Goal: Information Seeking & Learning: Learn about a topic

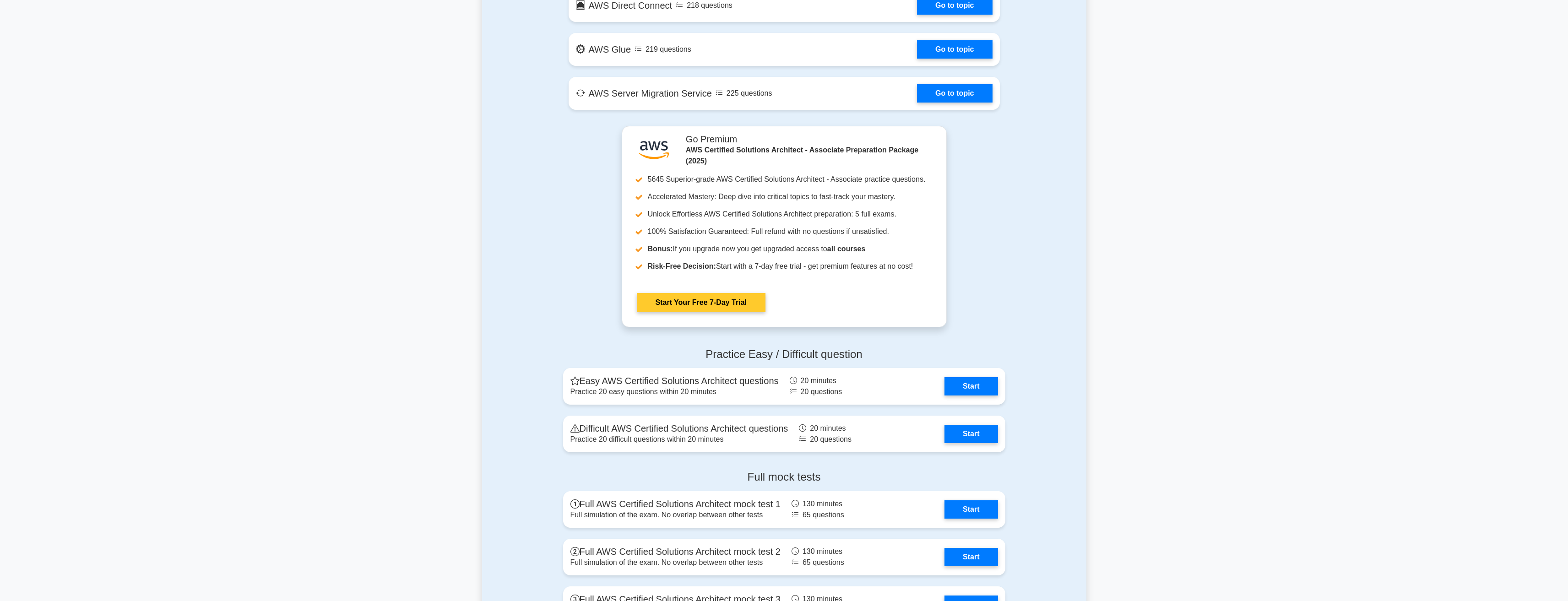
scroll to position [1786, 0]
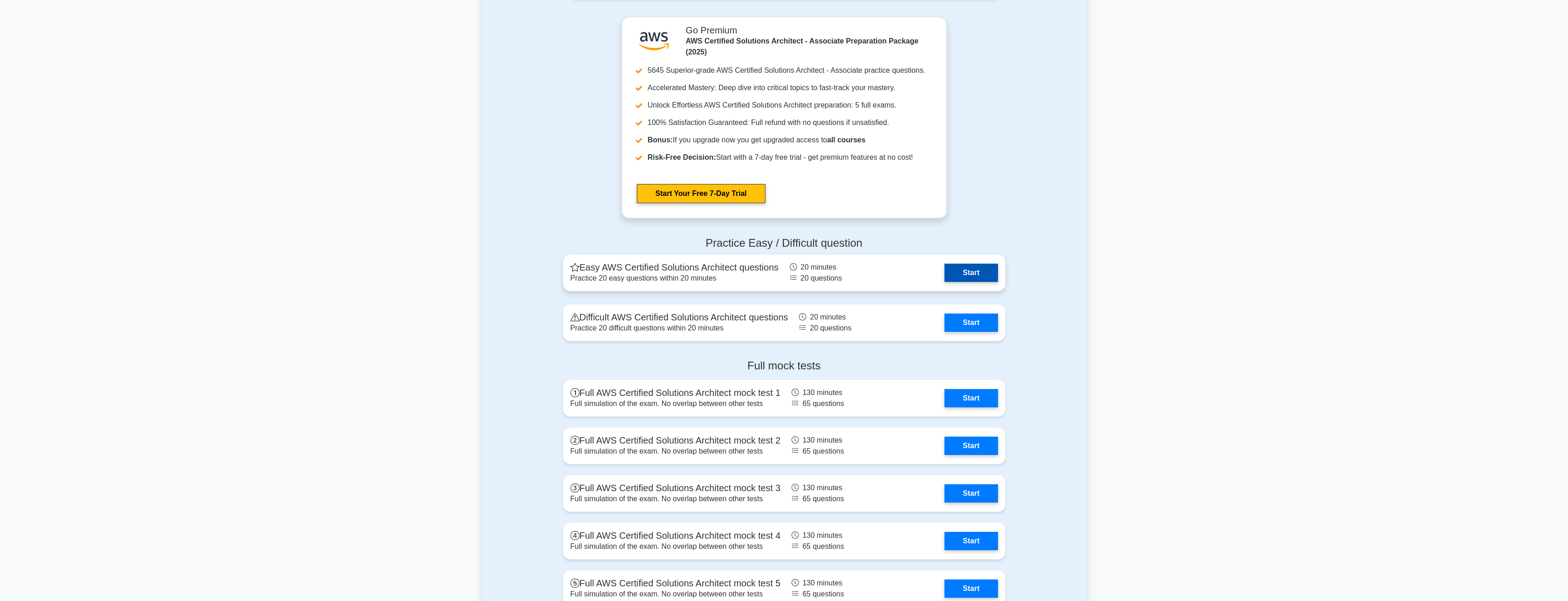
click at [963, 275] on link "Start" at bounding box center [971, 273] width 53 height 18
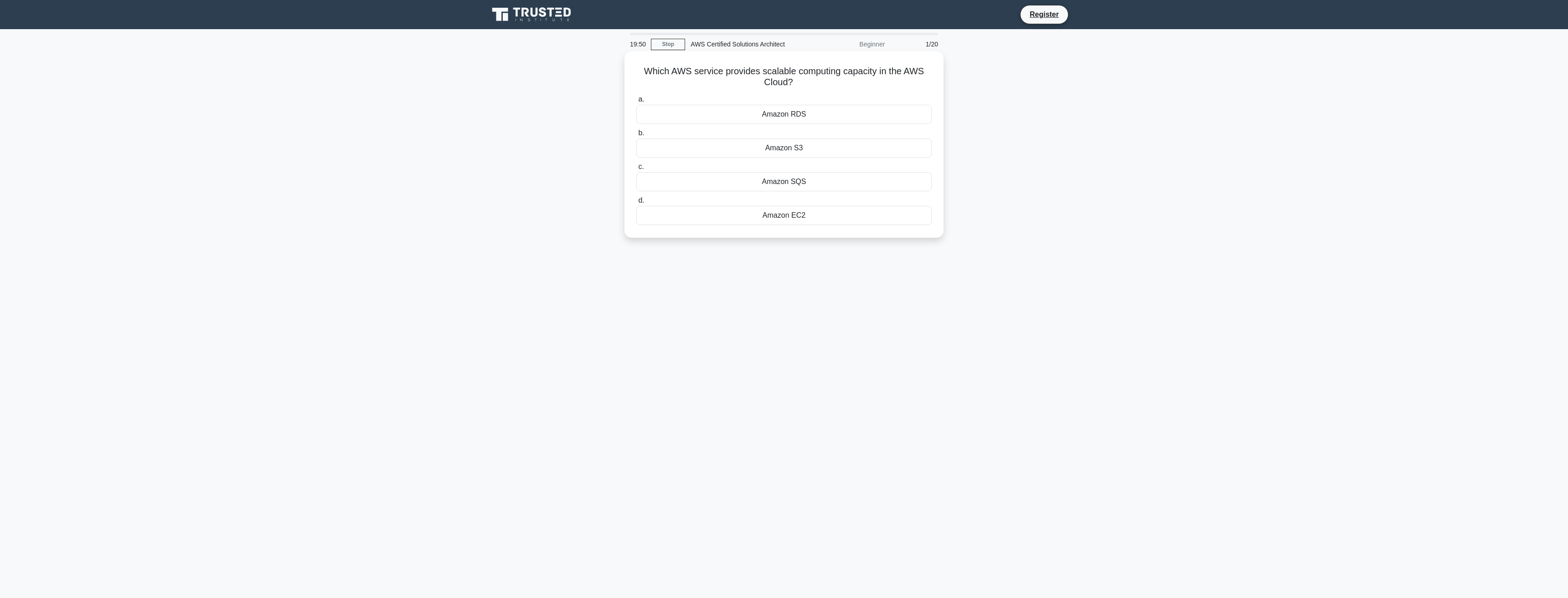
click at [783, 212] on div "Amazon EC2" at bounding box center [783, 216] width 295 height 19
click at [636, 204] on input "d. Amazon EC2" at bounding box center [636, 200] width 0 height 6
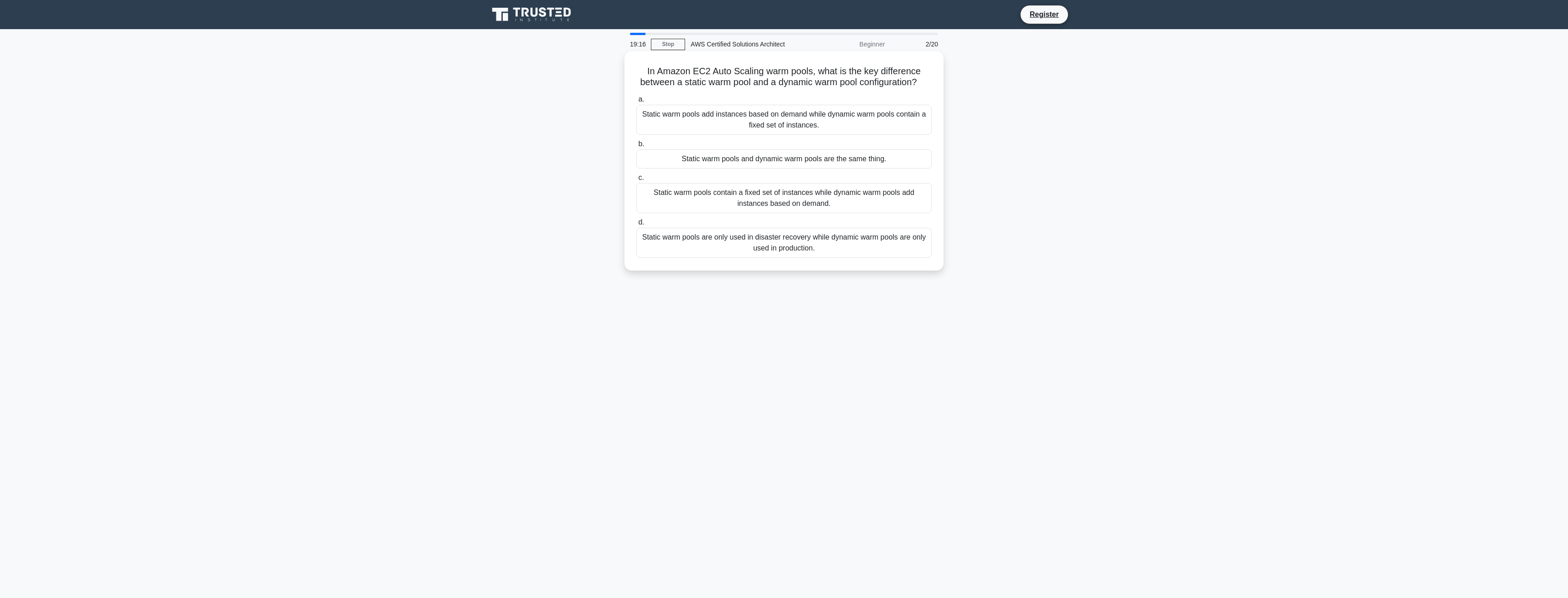
click at [821, 211] on div "Static warm pools contain a fixed set of instances while dynamic warm pools add…" at bounding box center [783, 198] width 295 height 30
click at [636, 181] on input "c. Static warm pools contain a fixed set of instances while dynamic warm pools …" at bounding box center [636, 178] width 0 height 6
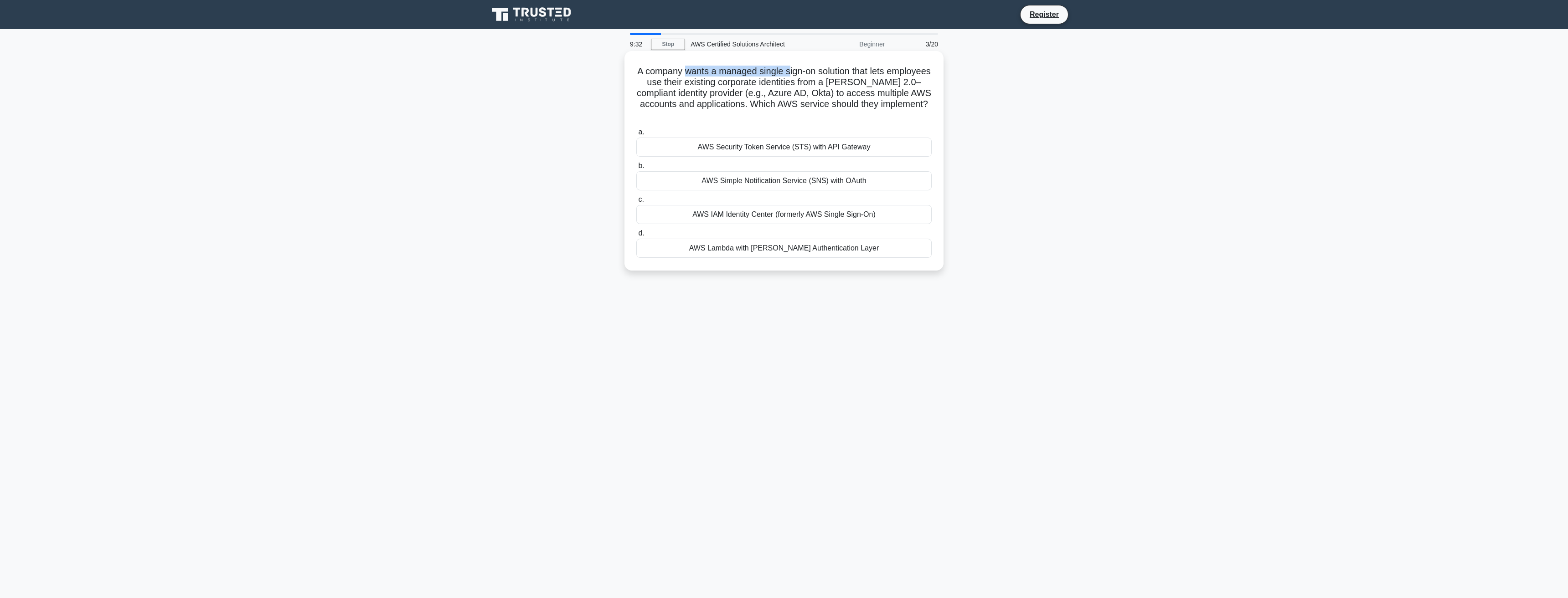
drag, startPoint x: 706, startPoint y: 70, endPoint x: 811, endPoint y: 73, distance: 105.0
click at [811, 73] on h5 "A company wants a managed single sign-on solution that lets employees use their…" at bounding box center [784, 94] width 297 height 56
click at [764, 71] on h5 "A company wants a managed single sign-on solution that lets employees use their…" at bounding box center [784, 94] width 297 height 56
click at [721, 70] on h5 "A company wants a managed single sign-on solution that lets employees use their…" at bounding box center [784, 94] width 297 height 56
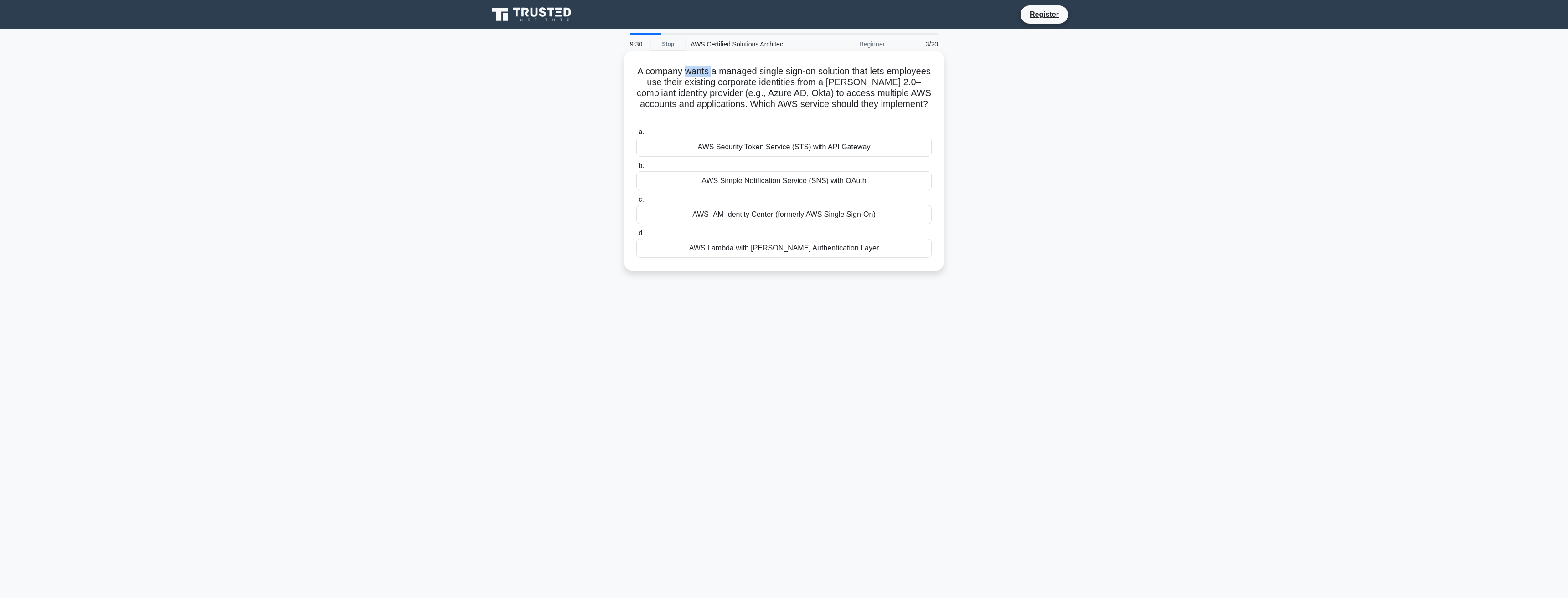
drag, startPoint x: 721, startPoint y: 70, endPoint x: 754, endPoint y: 73, distance: 33.1
click at [721, 71] on h5 "A company wants a managed single sign-on solution that lets employees use their…" at bounding box center [784, 94] width 297 height 56
click at [754, 73] on h5 "A company wants a managed single sign-on solution that lets employees use their…" at bounding box center [784, 94] width 297 height 56
click at [738, 73] on h5 "A company wants a managed single sign-on solution that lets employees use their…" at bounding box center [784, 94] width 297 height 56
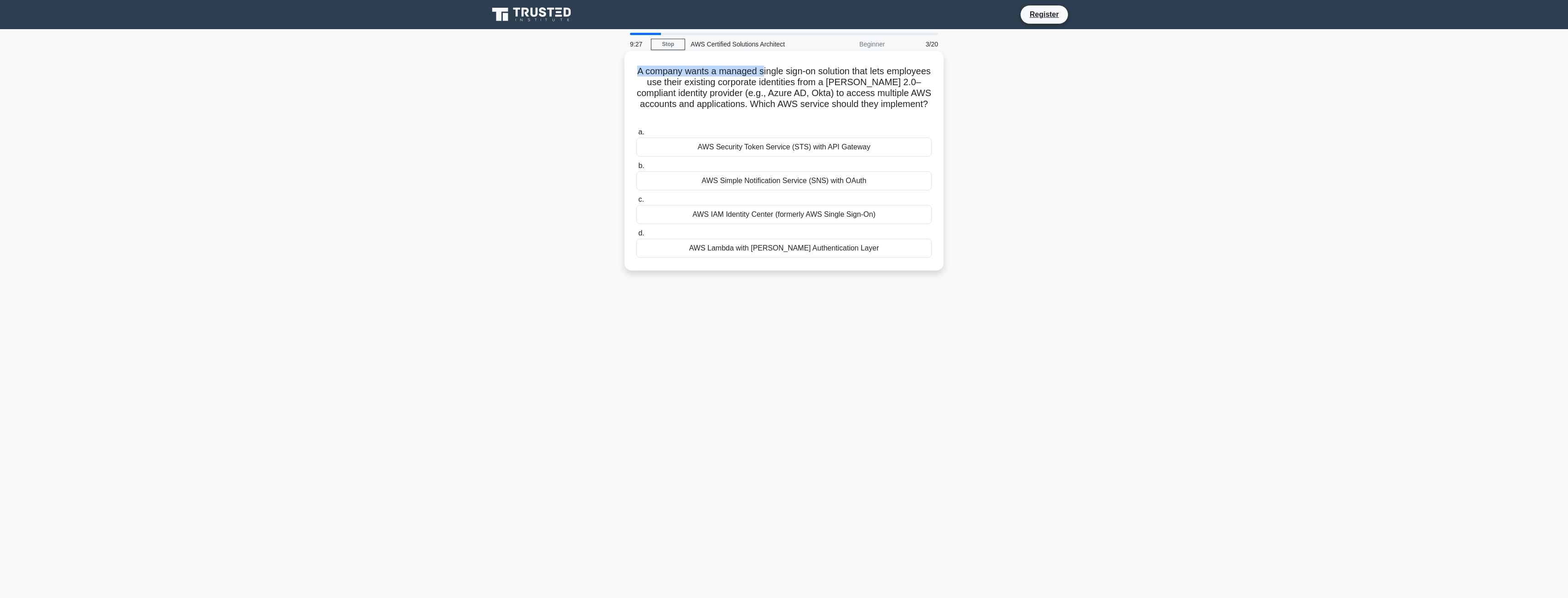
drag, startPoint x: 656, startPoint y: 67, endPoint x: 785, endPoint y: 74, distance: 129.2
click at [785, 74] on h5 "A company wants a managed single sign-on solution that lets employees use their…" at bounding box center [784, 94] width 297 height 56
click at [798, 68] on h5 "A company wants a managed single sign-on solution that lets employees use their…" at bounding box center [784, 94] width 297 height 56
drag, startPoint x: 805, startPoint y: 73, endPoint x: 872, endPoint y: 68, distance: 67.2
click at [872, 68] on h5 "A company wants a managed single sign-on solution that lets employees use their…" at bounding box center [784, 94] width 297 height 56
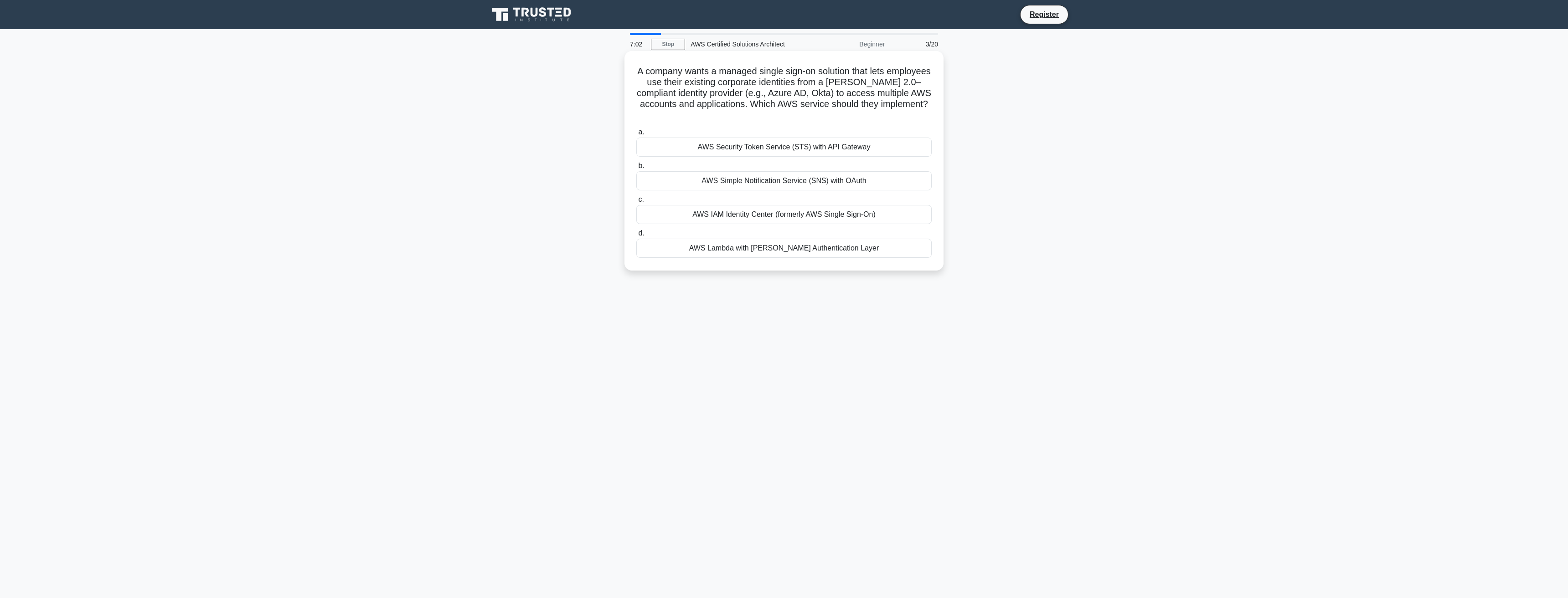
click at [876, 70] on h5 "A company wants a managed single sign-on solution that lets employees use their…" at bounding box center [784, 94] width 297 height 56
drag, startPoint x: 711, startPoint y: 83, endPoint x: 914, endPoint y: 81, distance: 203.0
click at [914, 81] on h5 "A company wants a managed single sign-on solution that lets employees use their…" at bounding box center [784, 94] width 297 height 56
click at [727, 90] on h5 "A company wants a managed single sign-on solution that lets employees use their…" at bounding box center [784, 94] width 297 height 56
drag, startPoint x: 657, startPoint y: 97, endPoint x: 905, endPoint y: 97, distance: 248.0
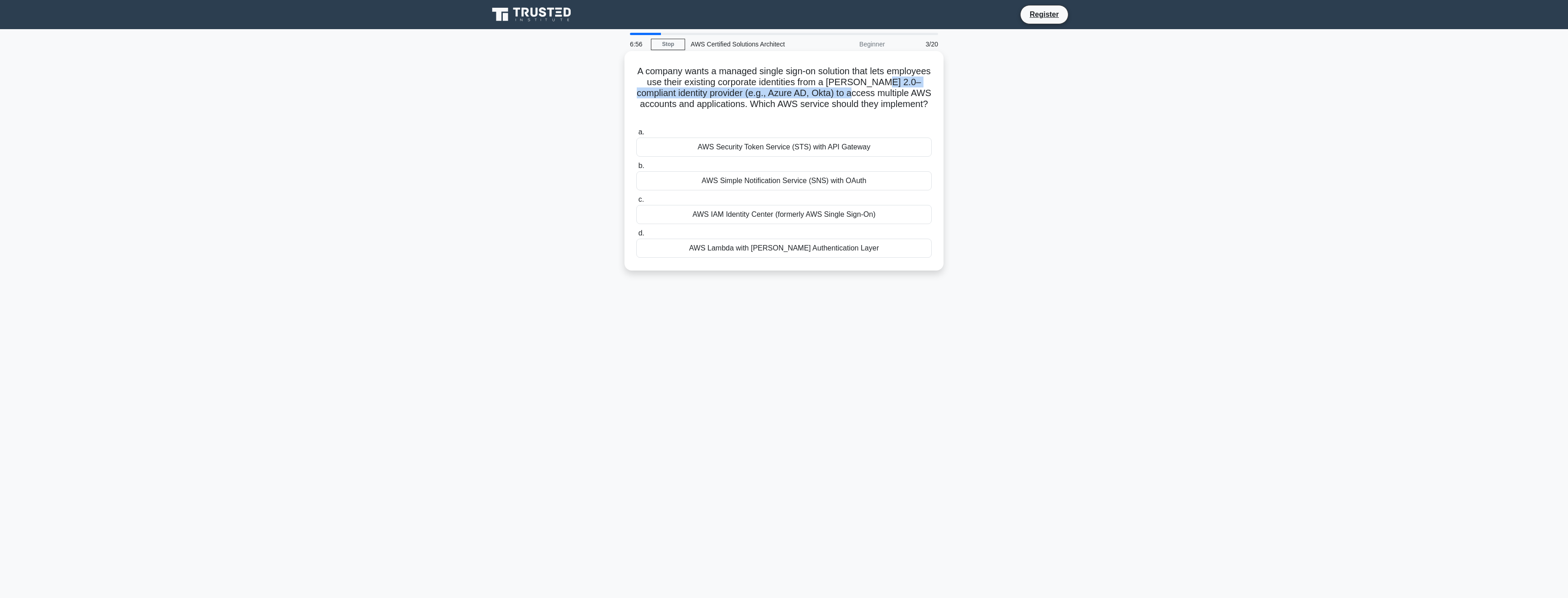
click at [905, 97] on h5 "A company wants a managed single sign-on solution that lets employees use their…" at bounding box center [784, 94] width 297 height 56
click at [690, 112] on h5 "A company wants a managed single sign-on solution that lets employees use their…" at bounding box center [784, 94] width 297 height 56
drag, startPoint x: 656, startPoint y: 104, endPoint x: 708, endPoint y: 111, distance: 52.5
click at [708, 111] on h5 "A company wants a managed single sign-on solution that lets employees use their…" at bounding box center [784, 94] width 297 height 56
click at [737, 103] on h5 "A company wants a managed single sign-on solution that lets employees use their…" at bounding box center [784, 94] width 297 height 56
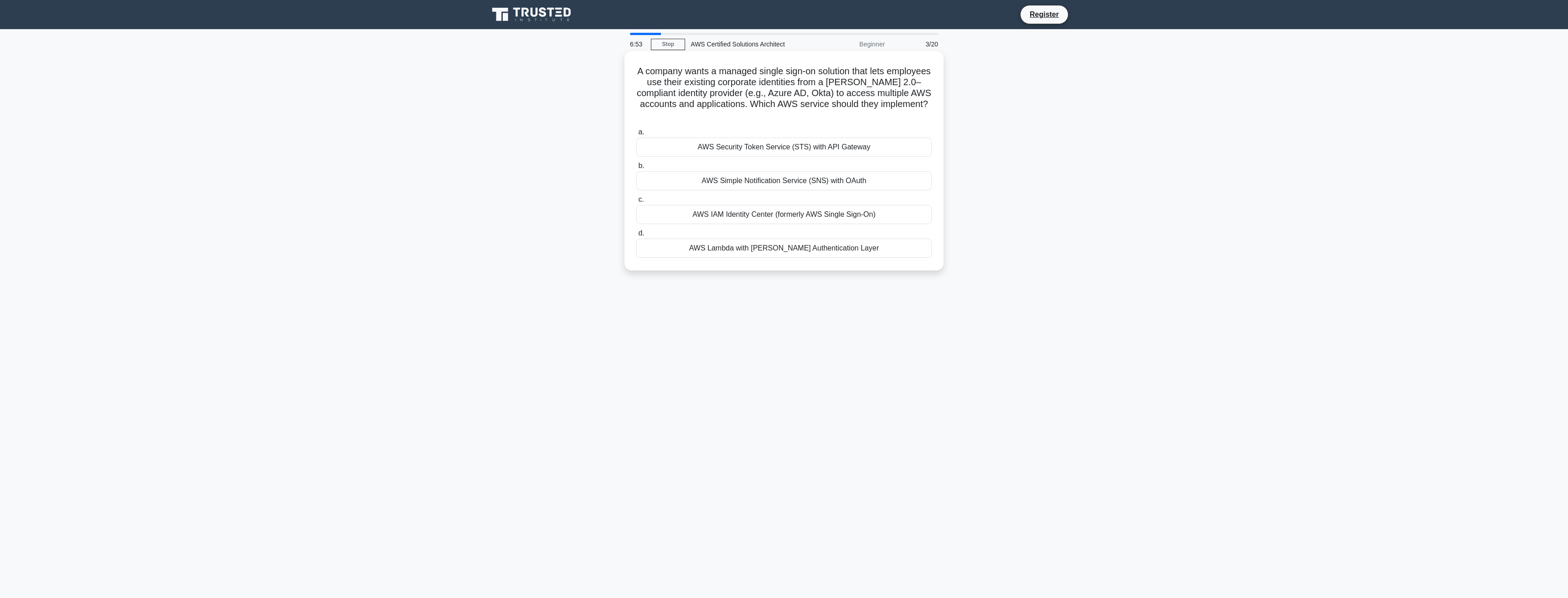
click at [872, 90] on h5 "A company wants a managed single sign-on solution that lets employees use their…" at bounding box center [784, 94] width 297 height 56
drag, startPoint x: 872, startPoint y: 90, endPoint x: 901, endPoint y: 90, distance: 29.0
click at [874, 90] on h5 "A company wants a managed single sign-on solution that lets employees use their…" at bounding box center [784, 94] width 297 height 56
click at [902, 90] on h5 "A company wants a managed single sign-on solution that lets employees use their…" at bounding box center [784, 94] width 297 height 56
drag, startPoint x: 654, startPoint y: 102, endPoint x: 711, endPoint y: 104, distance: 57.0
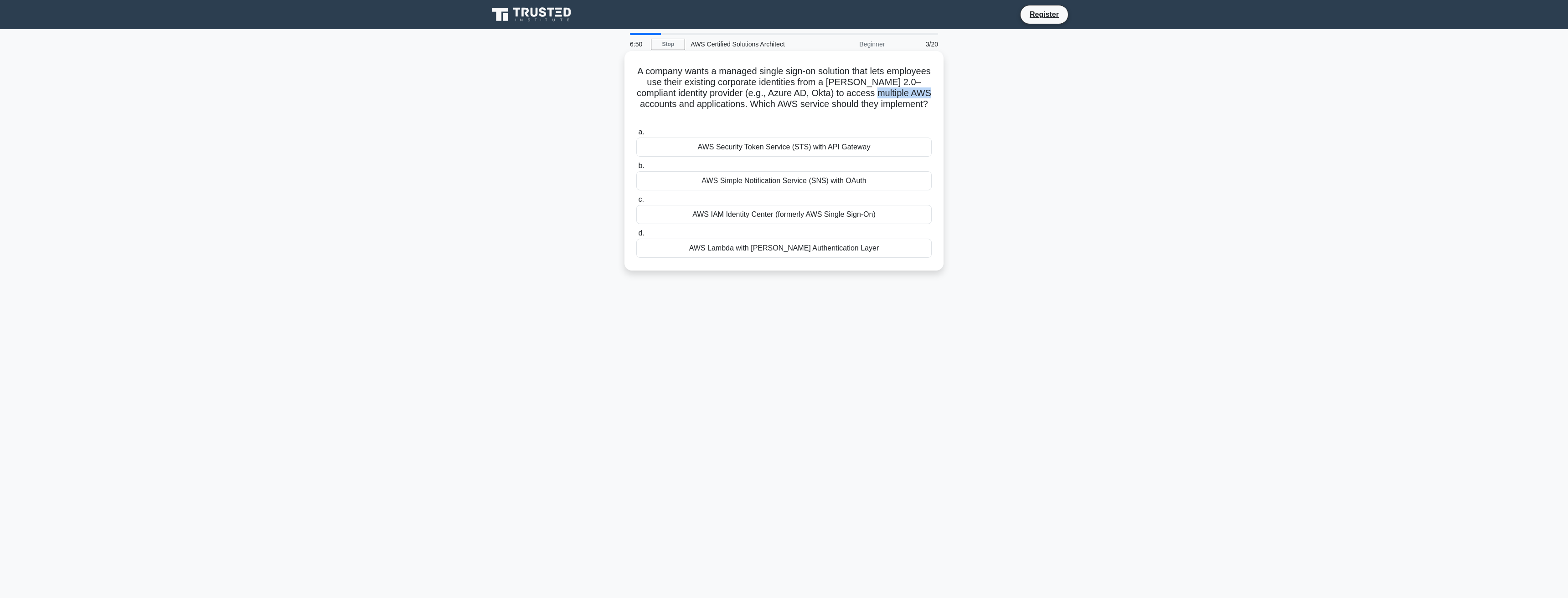
click at [711, 104] on h5 "A company wants a managed single sign-on solution that lets employees use their…" at bounding box center [784, 94] width 297 height 56
click at [748, 104] on h5 "A company wants a managed single sign-on solution that lets employees use their…" at bounding box center [784, 94] width 297 height 56
click at [803, 99] on h5 "A company wants a managed single sign-on solution that lets employees use their…" at bounding box center [784, 94] width 297 height 56
click at [818, 104] on h5 "A company wants a managed single sign-on solution that lets employees use their…" at bounding box center [784, 94] width 297 height 56
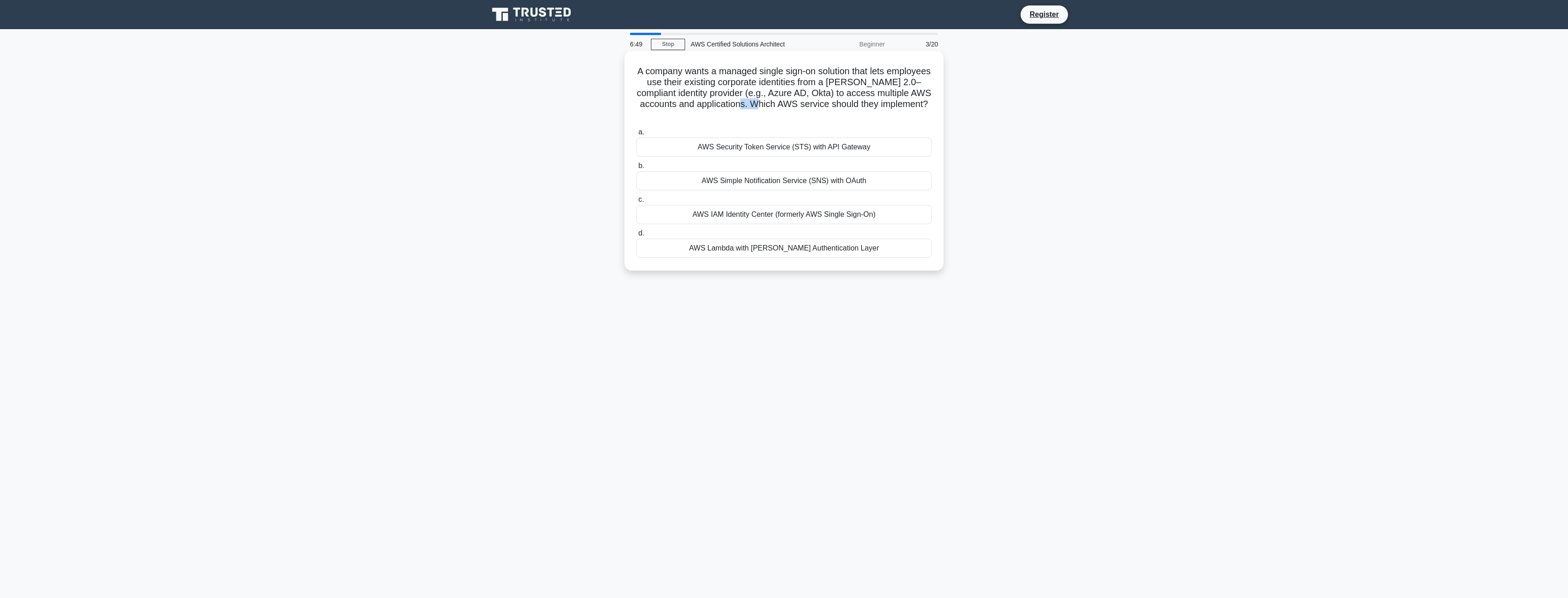
drag, startPoint x: 818, startPoint y: 104, endPoint x: 858, endPoint y: 102, distance: 40.0
click at [823, 106] on h5 "A company wants a managed single sign-on solution that lets employees use their…" at bounding box center [784, 94] width 297 height 56
click at [859, 102] on h5 "A company wants a managed single sign-on solution that lets employees use their…" at bounding box center [784, 94] width 297 height 56
click at [878, 101] on h5 "A company wants a managed single sign-on solution that lets employees use their…" at bounding box center [784, 94] width 297 height 56
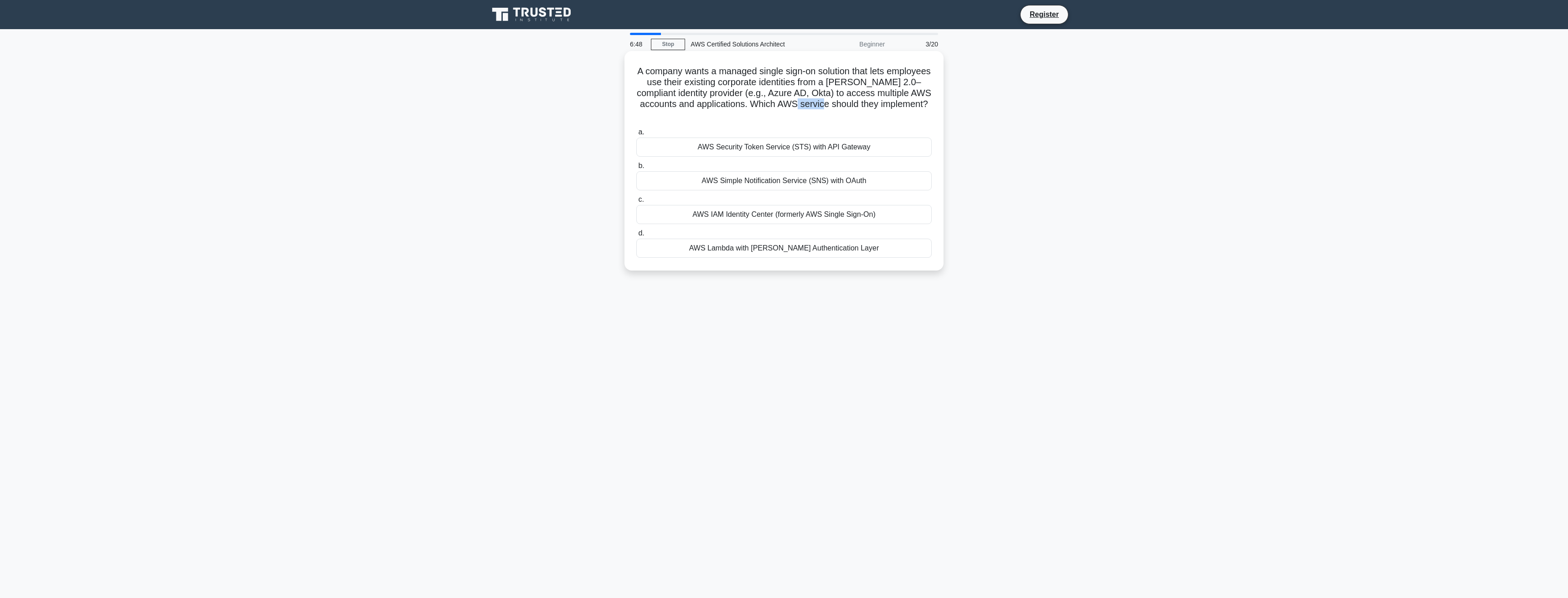
drag, startPoint x: 878, startPoint y: 101, endPoint x: 883, endPoint y: 101, distance: 5.0
click at [881, 101] on h5 "A company wants a managed single sign-on solution that lets employees use their…" at bounding box center [784, 94] width 297 height 56
click at [917, 105] on h5 "A company wants a managed single sign-on solution that lets employees use their…" at bounding box center [784, 94] width 297 height 56
drag, startPoint x: 784, startPoint y: 103, endPoint x: 907, endPoint y: 103, distance: 123.0
click at [907, 103] on h5 "A company wants a managed single sign-on solution that lets employees use their…" at bounding box center [784, 94] width 297 height 56
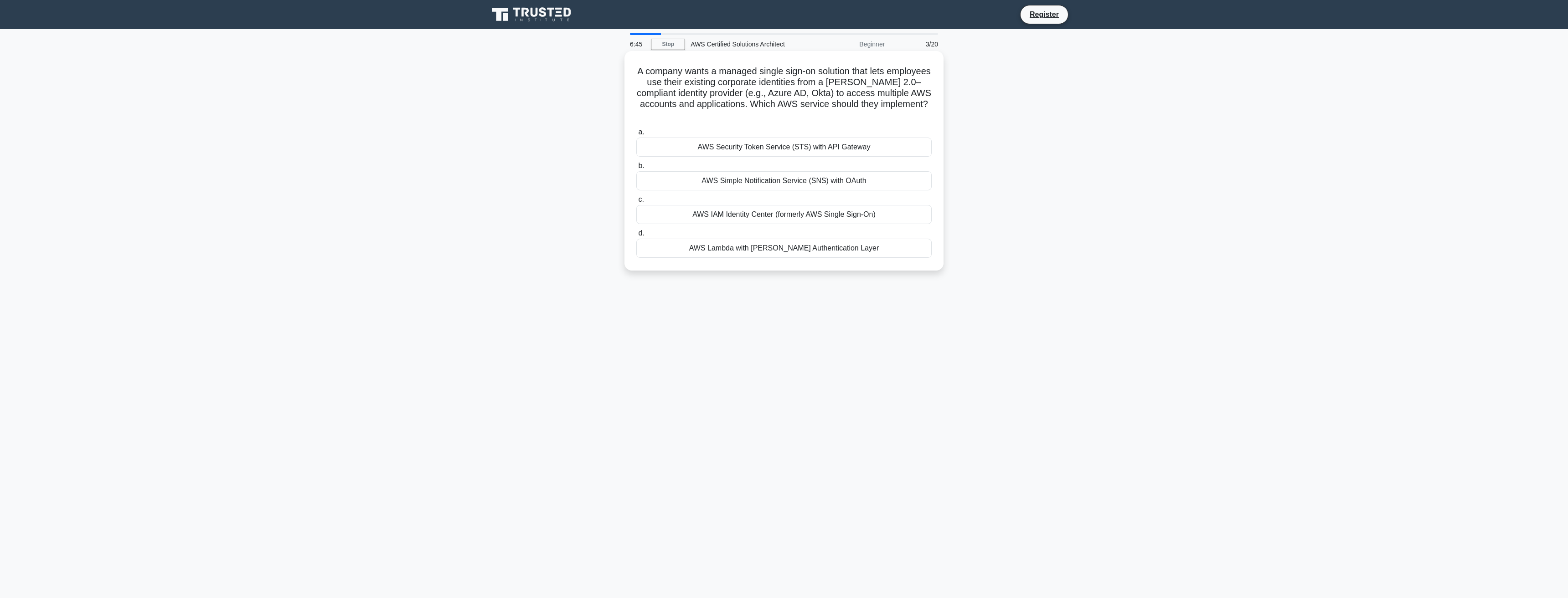
click at [690, 104] on h5 "A company wants a managed single sign-on solution that lets employees use their…" at bounding box center [784, 94] width 297 height 56
click at [761, 215] on div "AWS IAM Identity Center (formerly AWS Single Sign-On)" at bounding box center [783, 214] width 295 height 19
click at [636, 203] on input "c. AWS IAM Identity Center (formerly AWS Single Sign-On)" at bounding box center [636, 199] width 0 height 6
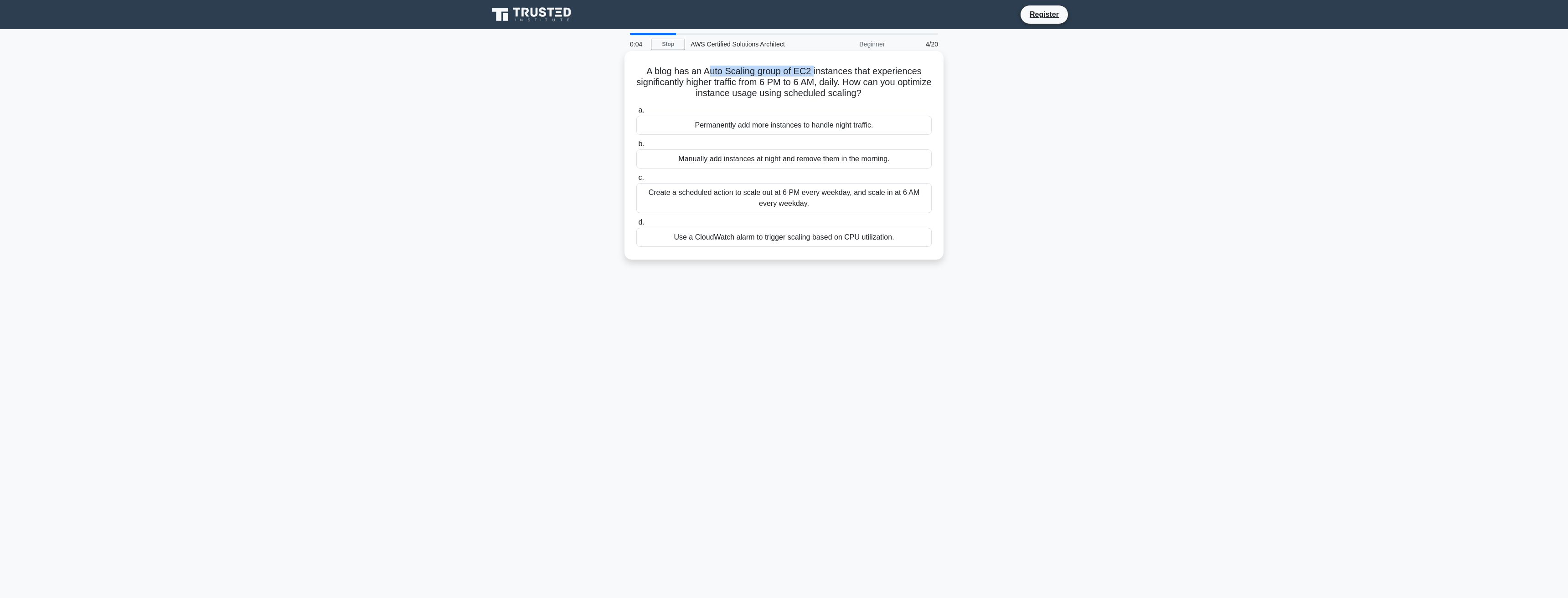
drag, startPoint x: 707, startPoint y: 76, endPoint x: 814, endPoint y: 73, distance: 107.0
click at [814, 73] on h5 "A blog has an Auto Scaling group of EC2 instances that experiences significantl…" at bounding box center [784, 82] width 297 height 34
click at [762, 77] on h5 "A blog has an Auto Scaling group of EC2 instances that experiences significantl…" at bounding box center [784, 82] width 297 height 34
drag, startPoint x: 773, startPoint y: 71, endPoint x: 789, endPoint y: 73, distance: 16.1
click at [773, 71] on h5 "A blog has an Auto Scaling group of EC2 instances that experiences significantl…" at bounding box center [784, 82] width 297 height 34
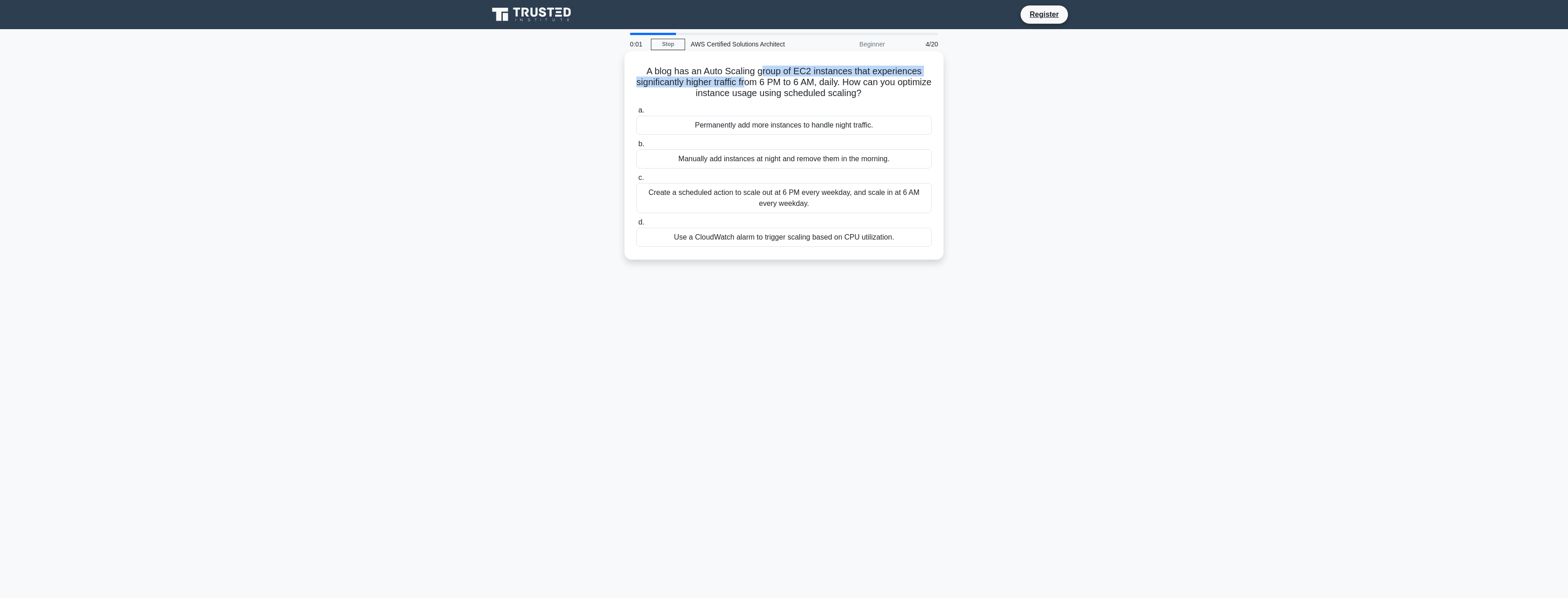
click at [823, 70] on h5 "A blog has an Auto Scaling group of EC2 instances that experiences significantl…" at bounding box center [784, 82] width 297 height 34
drag, startPoint x: 876, startPoint y: 70, endPoint x: 881, endPoint y: 69, distance: 5.1
click at [875, 69] on h5 "A blog has an Auto Scaling group of EC2 instances that experiences significantl…" at bounding box center [784, 82] width 297 height 34
click at [891, 68] on h5 "A blog has an Auto Scaling group of EC2 instances that experiences significantl…" at bounding box center [784, 82] width 297 height 34
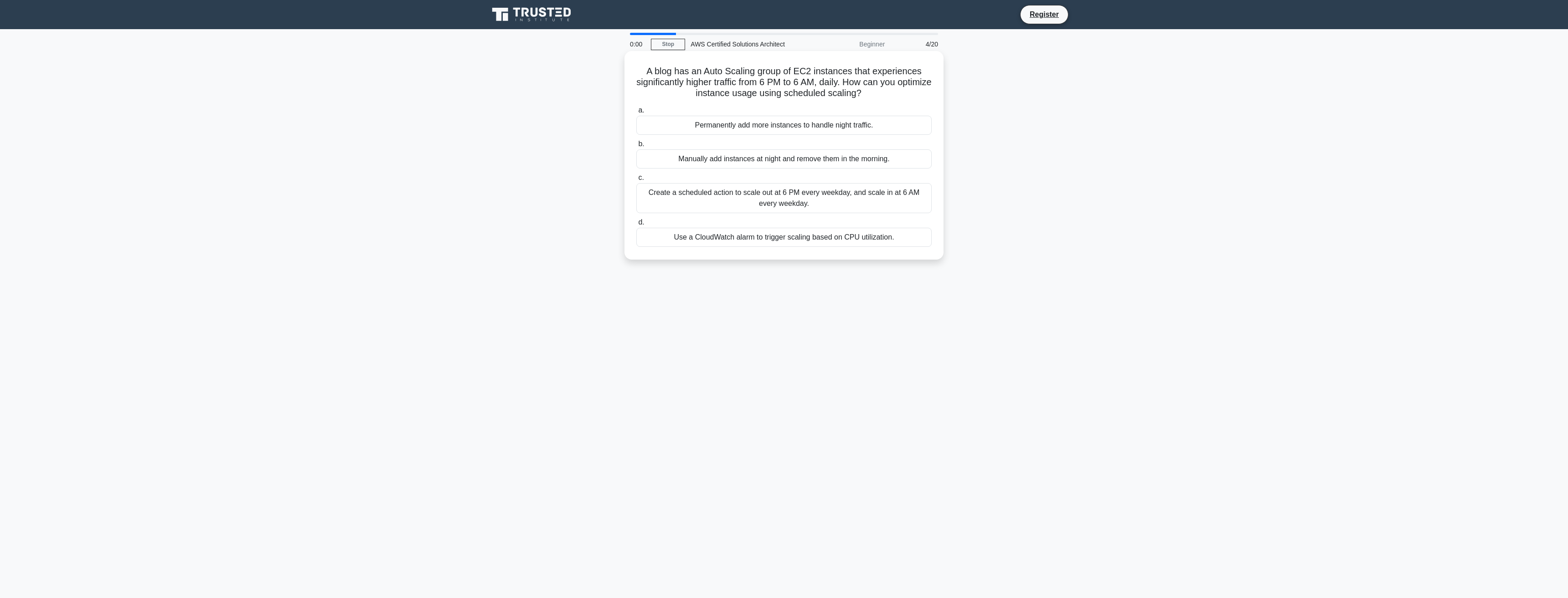
click at [673, 85] on h5 "A blog has an Auto Scaling group of EC2 instances that experiences significantl…" at bounding box center [784, 82] width 297 height 34
click at [720, 82] on h5 "A blog has an Auto Scaling group of EC2 instances that experiences significantl…" at bounding box center [784, 82] width 297 height 34
drag, startPoint x: 720, startPoint y: 82, endPoint x: 755, endPoint y: 81, distance: 35.0
click at [721, 82] on h5 "A blog has an Auto Scaling group of EC2 instances that experiences significantl…" at bounding box center [784, 82] width 297 height 34
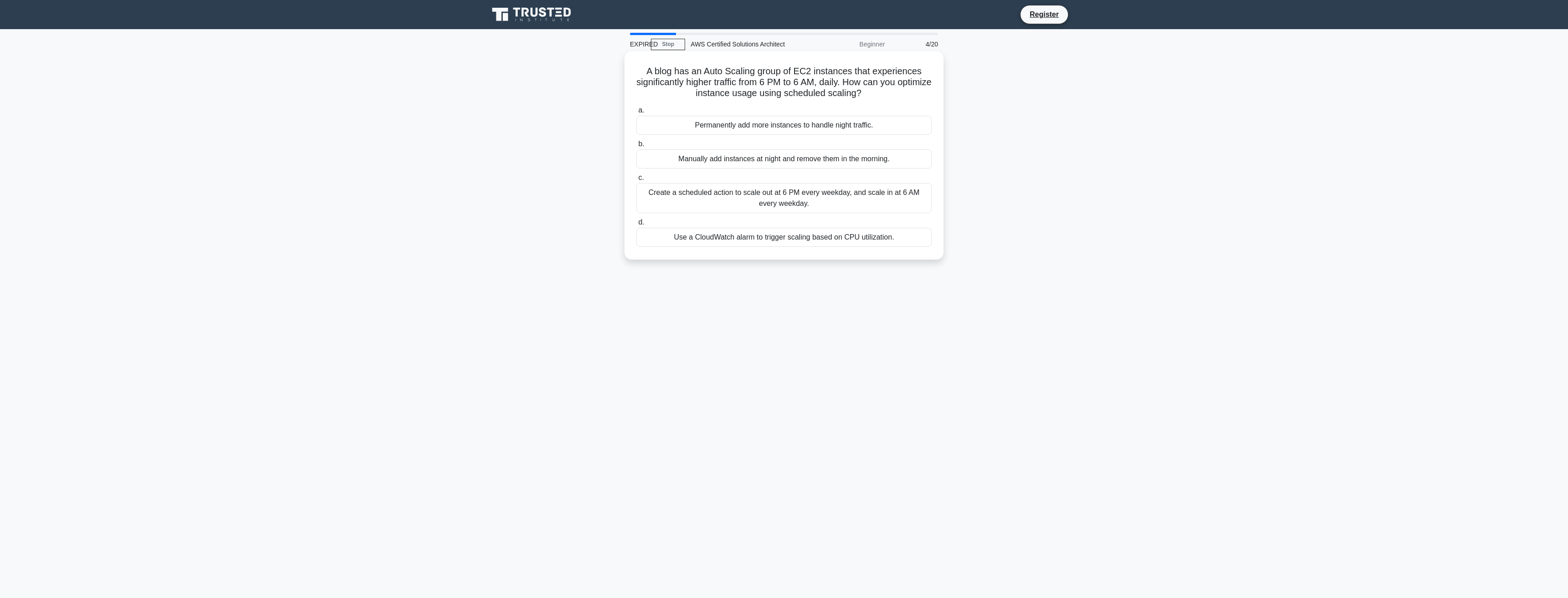
click at [755, 80] on h5 "A blog has an Auto Scaling group of EC2 instances that experiences significantl…" at bounding box center [784, 82] width 297 height 34
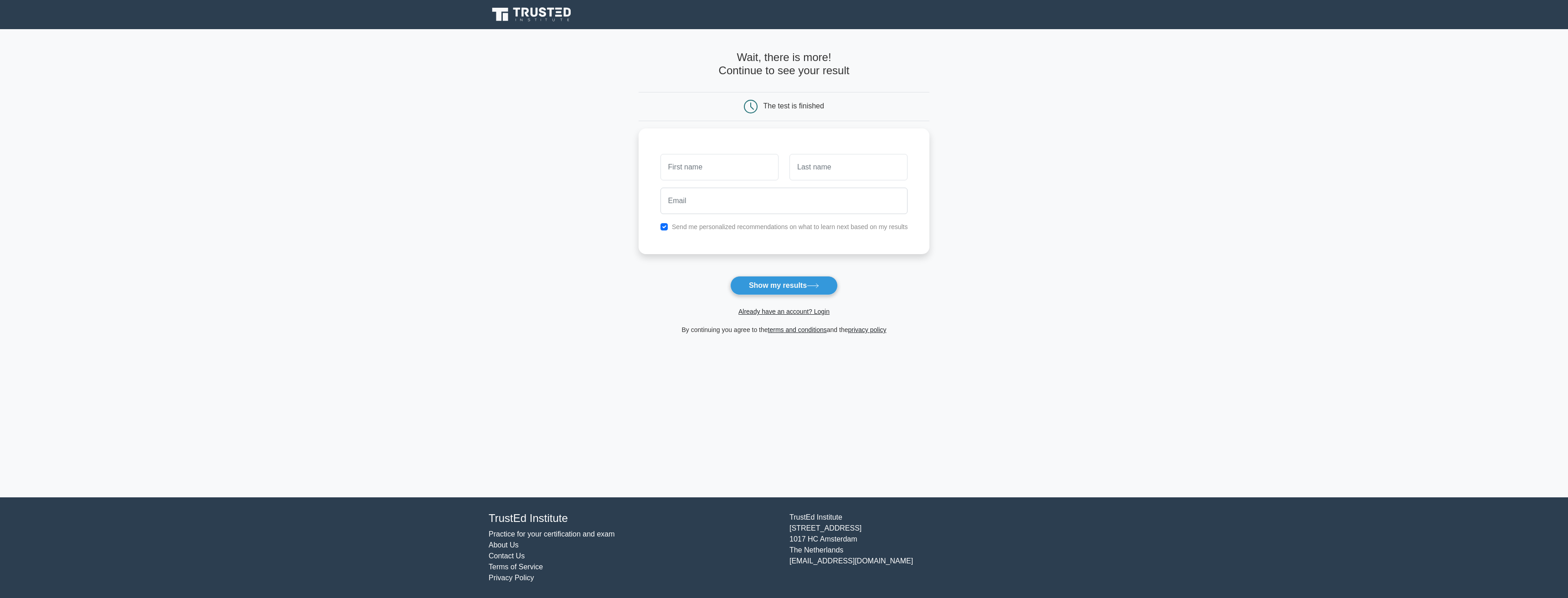
drag, startPoint x: 771, startPoint y: 58, endPoint x: 828, endPoint y: 61, distance: 57.1
click at [828, 61] on h4 "Wait, there is more! Continue to see your result" at bounding box center [784, 64] width 291 height 27
click at [793, 71] on h4 "Wait, there is more! Continue to see your result" at bounding box center [784, 64] width 291 height 27
click at [776, 285] on button "Show my results" at bounding box center [784, 286] width 107 height 19
